Goal: Browse casually

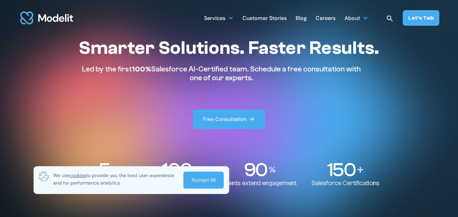
click at [202, 185] on link "Accept All" at bounding box center [203, 180] width 40 height 17
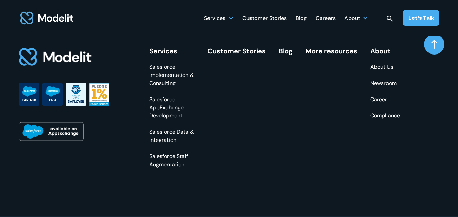
scroll to position [2645, 0]
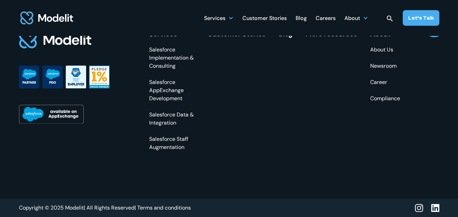
drag, startPoint x: 219, startPoint y: 94, endPoint x: 214, endPoint y: 81, distance: 14.1
click at [214, 81] on div "Services Salesforce Implementation & Consulting Salesforce AppExchange Developm…" at bounding box center [274, 90] width 251 height 121
